Goal: Task Accomplishment & Management: Complete application form

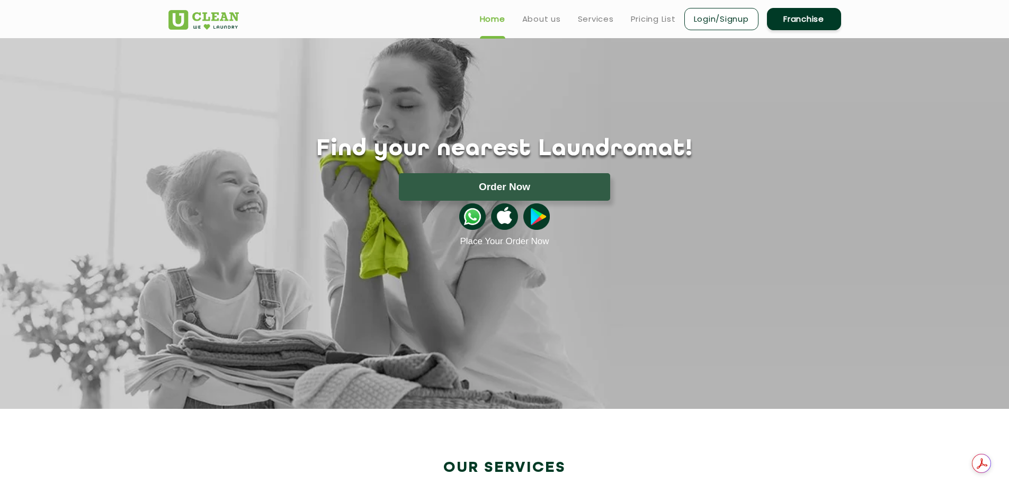
click at [782, 23] on link "Franchise" at bounding box center [804, 19] width 74 height 22
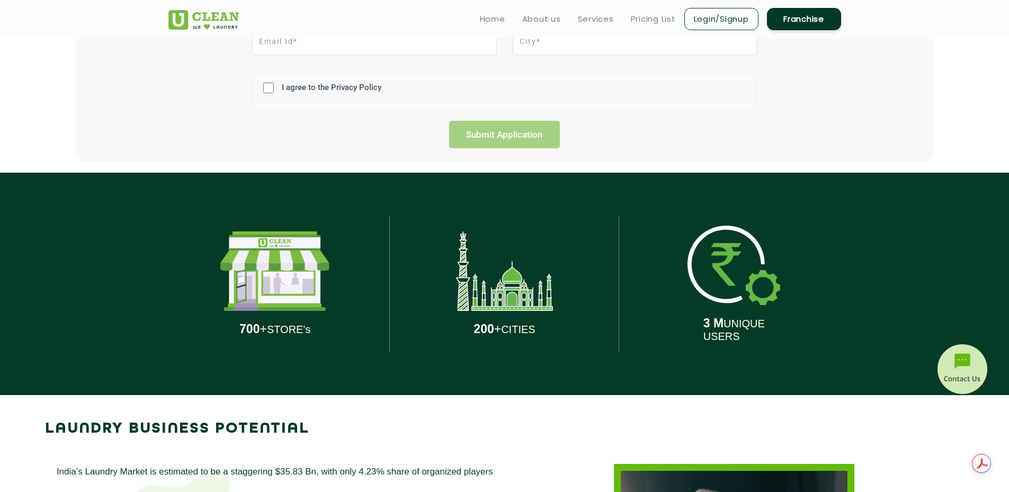
scroll to position [106, 0]
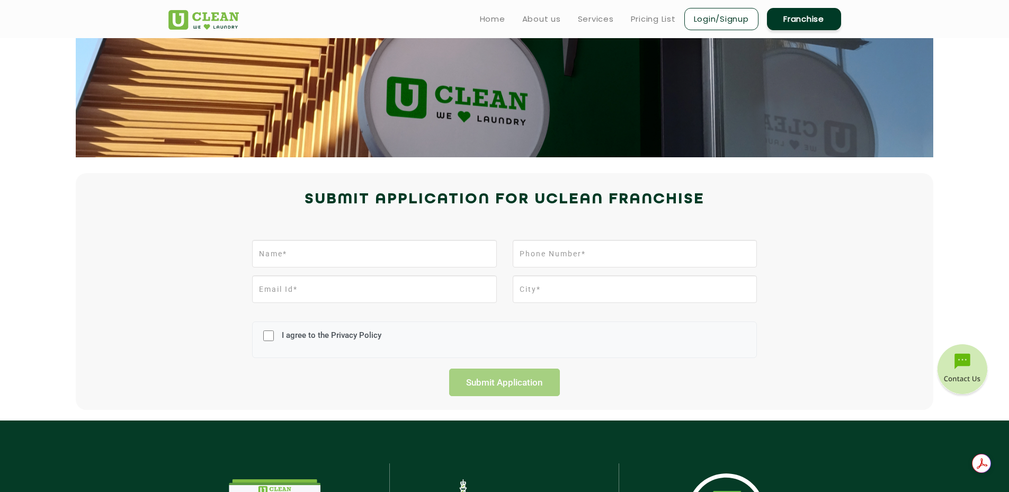
click at [790, 18] on link "Franchise" at bounding box center [804, 19] width 74 height 22
click at [656, 22] on link "Pricing List" at bounding box center [653, 19] width 45 height 13
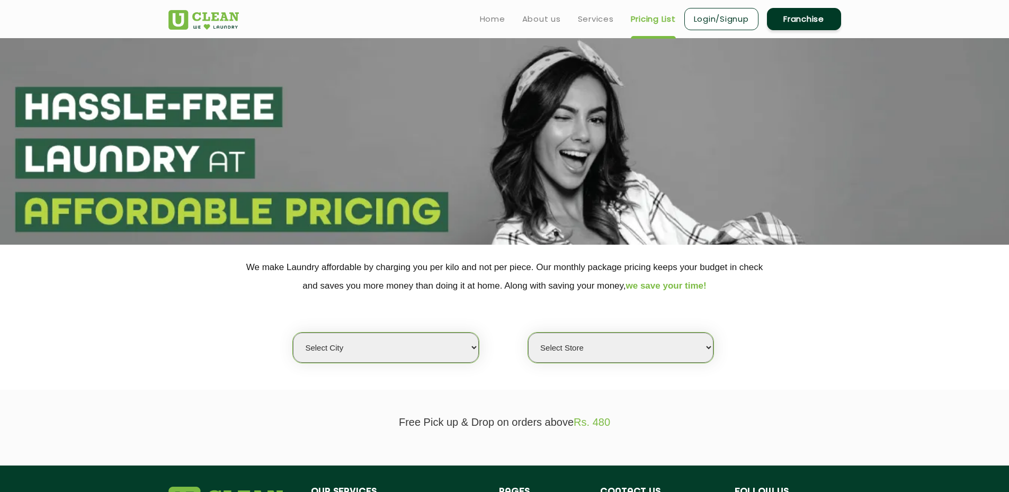
click at [800, 26] on link "Franchise" at bounding box center [804, 19] width 74 height 22
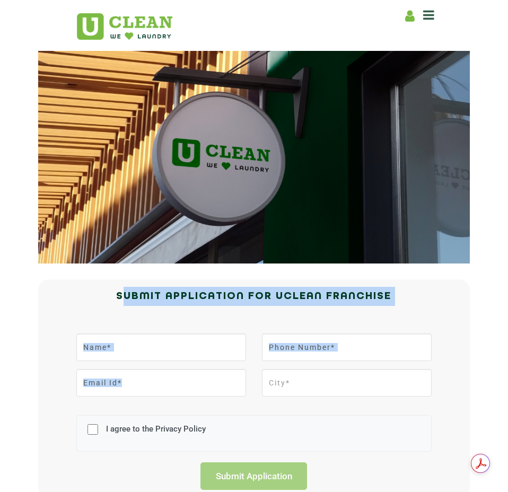
drag, startPoint x: 116, startPoint y: 292, endPoint x: 271, endPoint y: 381, distance: 178.2
click at [271, 381] on div "Submit Application for UCLEAN FRANCHISE I agree to the Privacy Policy Submit Ap…" at bounding box center [253, 388] width 371 height 203
click at [158, 315] on div "Submit Application for UCLEAN FRANCHISE" at bounding box center [253, 307] width 371 height 41
drag, startPoint x: 100, startPoint y: 290, endPoint x: 413, endPoint y: 299, distance: 312.7
click at [413, 299] on h2 "Submit Application for UCLEAN FRANCHISE" at bounding box center [253, 296] width 355 height 19
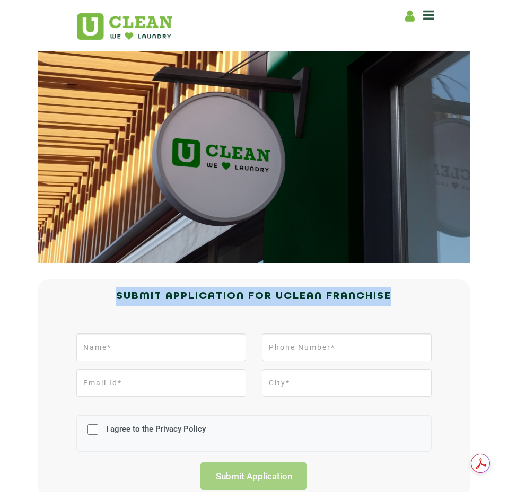
click at [413, 299] on h2 "Submit Application for UCLEAN FRANCHISE" at bounding box center [253, 296] width 355 height 19
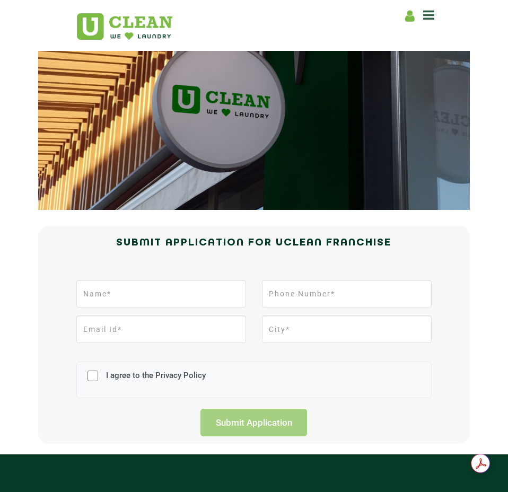
scroll to position [53, 0]
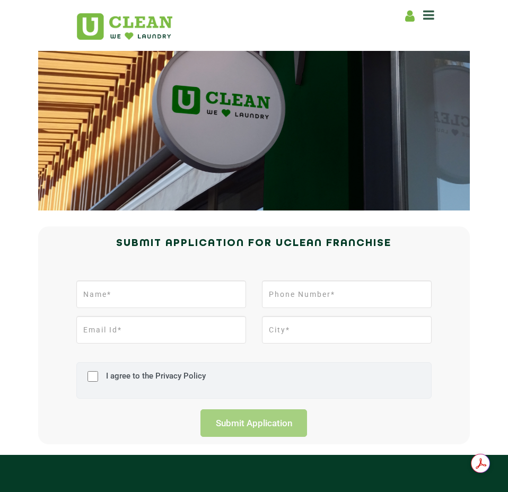
drag, startPoint x: 79, startPoint y: 243, endPoint x: 413, endPoint y: 396, distance: 367.5
click at [413, 396] on div "Submit Application for UCLEAN FRANCHISE I agree to the Privacy Policy Submit Ap…" at bounding box center [253, 335] width 371 height 203
click at [413, 396] on div "I agree to the Privacy Policy" at bounding box center [253, 380] width 355 height 37
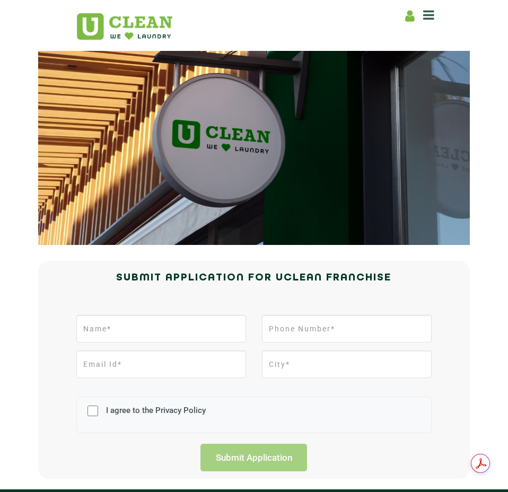
scroll to position [0, 0]
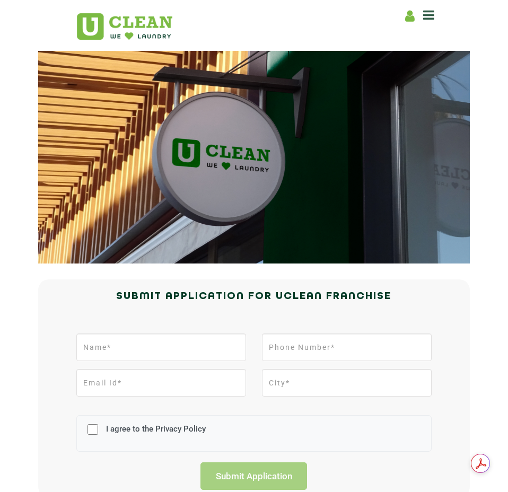
click at [428, 12] on icon at bounding box center [428, 14] width 11 height 13
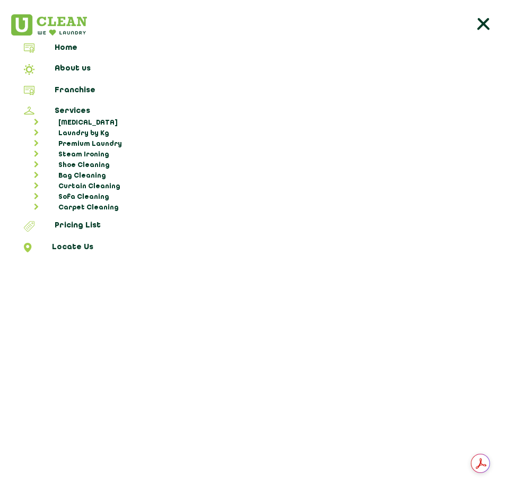
click at [492, 28] on icon at bounding box center [482, 24] width 21 height 21
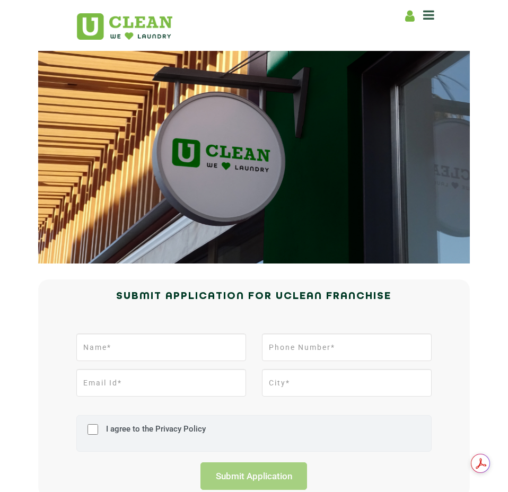
drag, startPoint x: 109, startPoint y: 291, endPoint x: 375, endPoint y: 444, distance: 306.2
click at [375, 444] on div "Submit Application for UCLEAN FRANCHISE I agree to the Privacy Policy Submit Ap…" at bounding box center [253, 388] width 371 height 203
click at [375, 445] on div "I agree to the Privacy Policy" at bounding box center [253, 433] width 355 height 37
drag, startPoint x: 96, startPoint y: 300, endPoint x: 317, endPoint y: 426, distance: 254.2
click at [317, 426] on div "Submit Application for UCLEAN FRANCHISE I agree to the Privacy Policy Submit Ap…" at bounding box center [253, 388] width 371 height 203
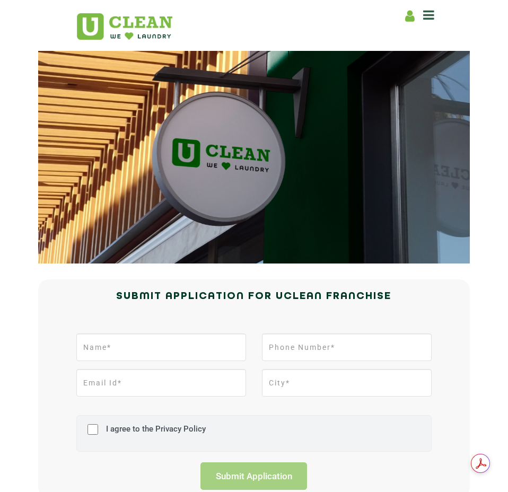
click at [317, 426] on div "I agree to the Privacy Policy" at bounding box center [253, 433] width 355 height 37
drag, startPoint x: 102, startPoint y: 297, endPoint x: 318, endPoint y: 416, distance: 246.6
click at [318, 416] on div "Submit Application for UCLEAN FRANCHISE I agree to the Privacy Policy Submit Ap…" at bounding box center [253, 388] width 371 height 203
click at [318, 416] on div "I agree to the Privacy Policy" at bounding box center [253, 433] width 355 height 37
drag, startPoint x: 112, startPoint y: 299, endPoint x: 379, endPoint y: 407, distance: 288.6
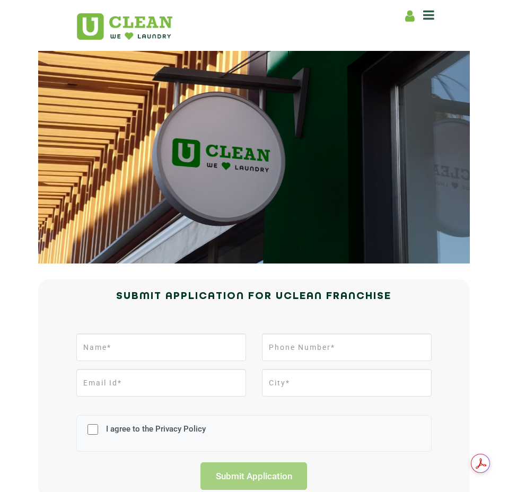
click at [379, 407] on div "Submit Application for UCLEAN FRANCHISE I agree to the Privacy Policy Submit Ap…" at bounding box center [253, 388] width 371 height 203
click at [379, 407] on div "I agree to the Privacy Policy" at bounding box center [253, 433] width 371 height 58
drag, startPoint x: 113, startPoint y: 297, endPoint x: 355, endPoint y: 418, distance: 270.1
click at [355, 418] on div "Submit Application for UCLEAN FRANCHISE I agree to the Privacy Policy Submit Ap…" at bounding box center [253, 388] width 371 height 203
click at [355, 418] on div "I agree to the Privacy Policy" at bounding box center [253, 433] width 355 height 37
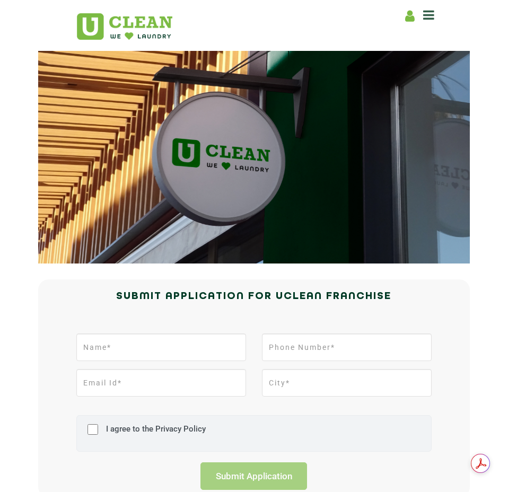
drag, startPoint x: 111, startPoint y: 299, endPoint x: 226, endPoint y: 432, distance: 175.4
click at [226, 432] on div "Submit Application for UCLEAN FRANCHISE I agree to the Privacy Policy Submit Ap…" at bounding box center [253, 388] width 371 height 203
click at [232, 427] on div "I agree to the Privacy Policy" at bounding box center [253, 433] width 355 height 37
